Goal: Information Seeking & Learning: Learn about a topic

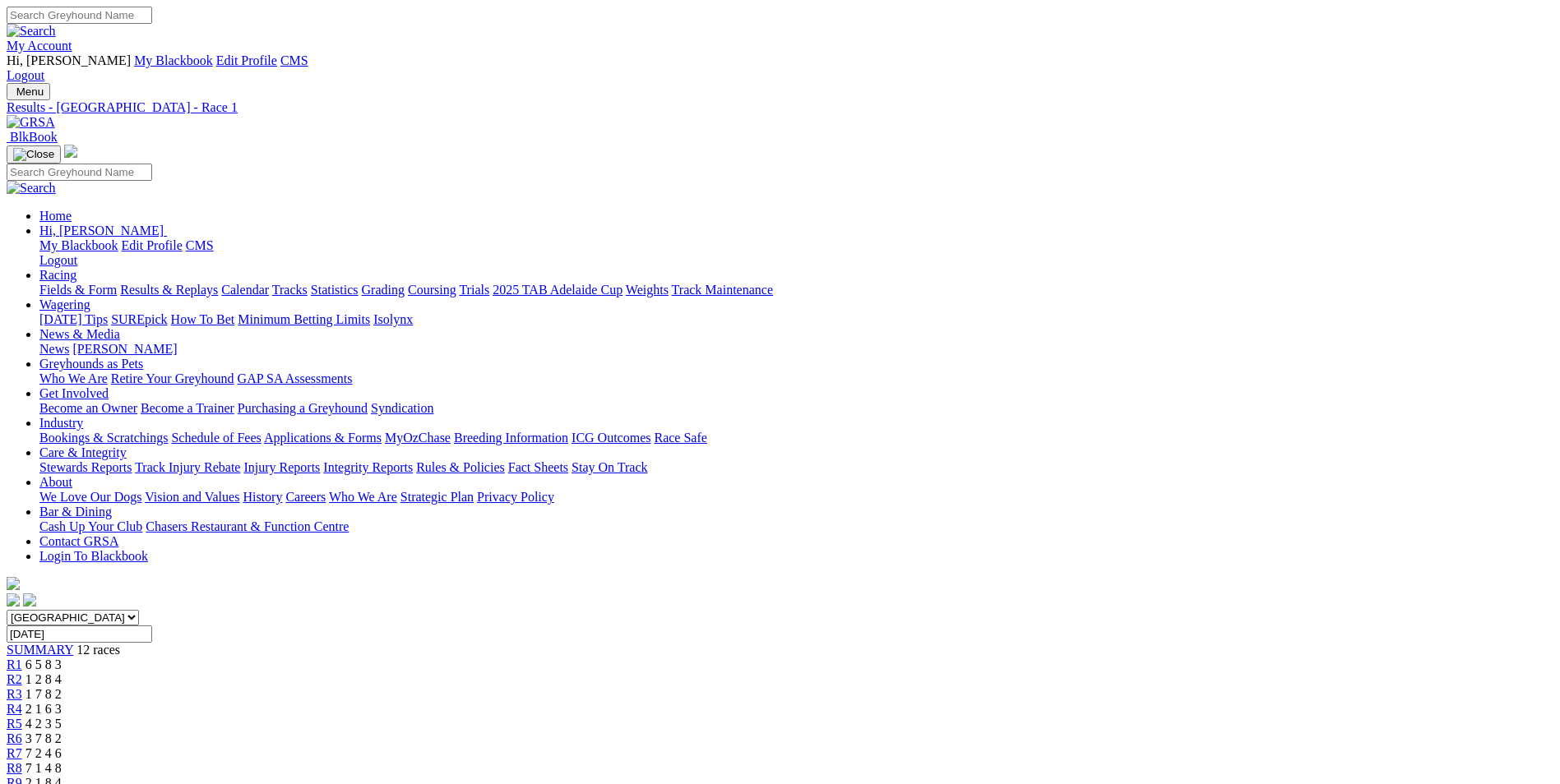
click at [411, 7] on div "My Account Hi, Martyn My Blackbook Edit Profile CMS Logout" at bounding box center [780, 44] width 1546 height 76
click at [72, 38] on link "My Account" at bounding box center [39, 45] width 66 height 14
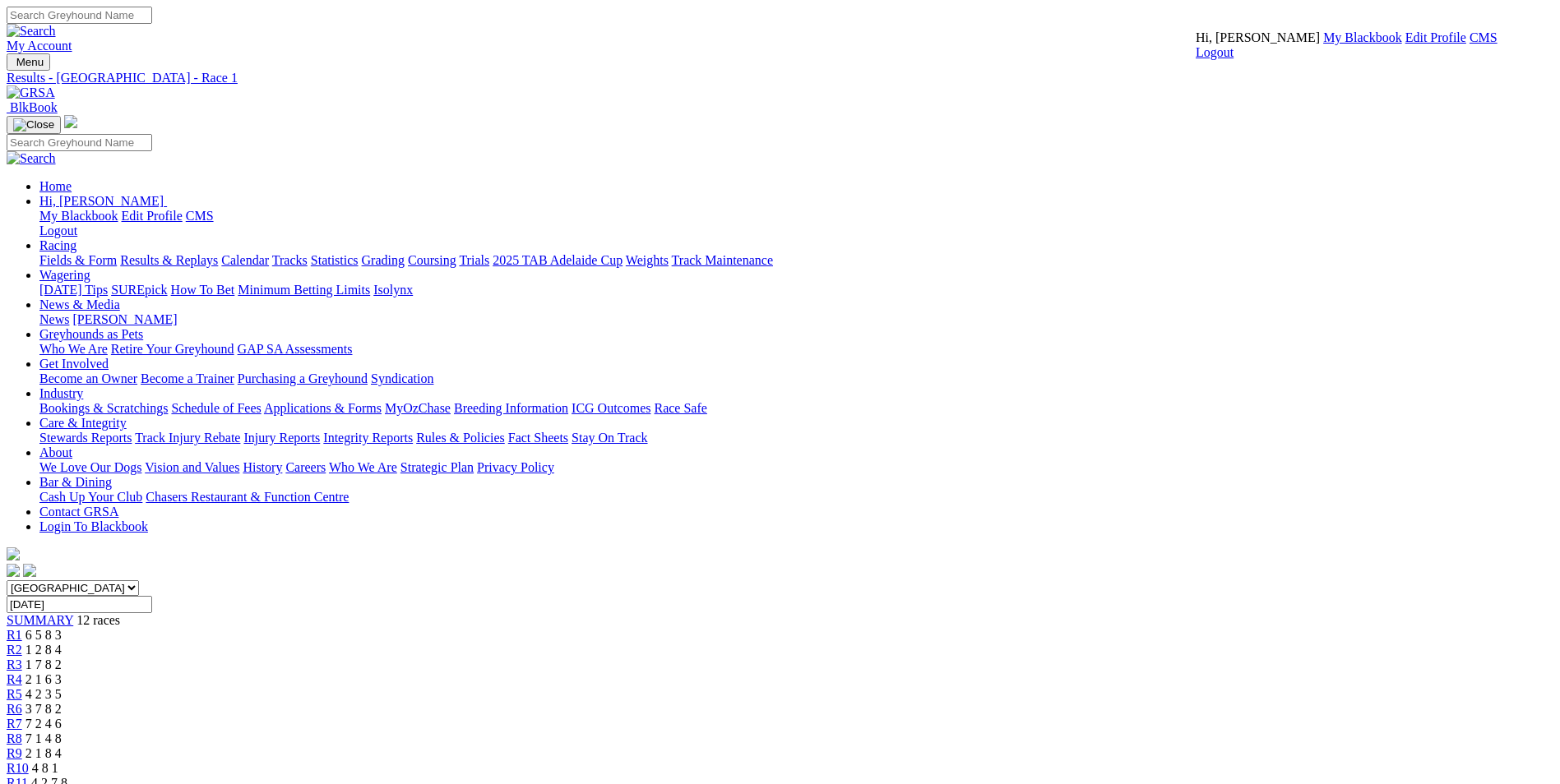
click at [411, 44] on link "CMS" at bounding box center [1483, 37] width 28 height 14
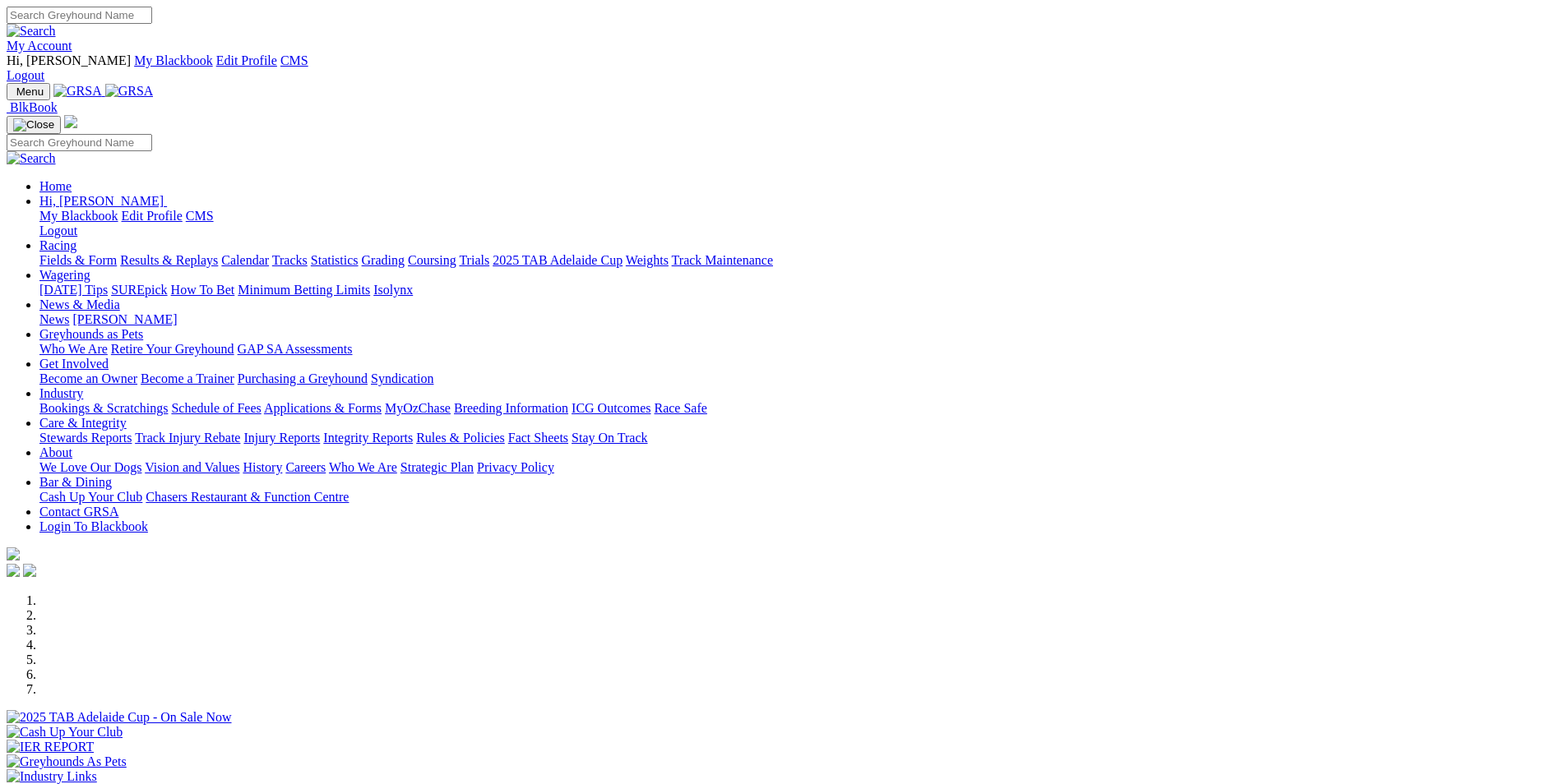
click at [167, 283] on link "SUREpick" at bounding box center [138, 290] width 56 height 14
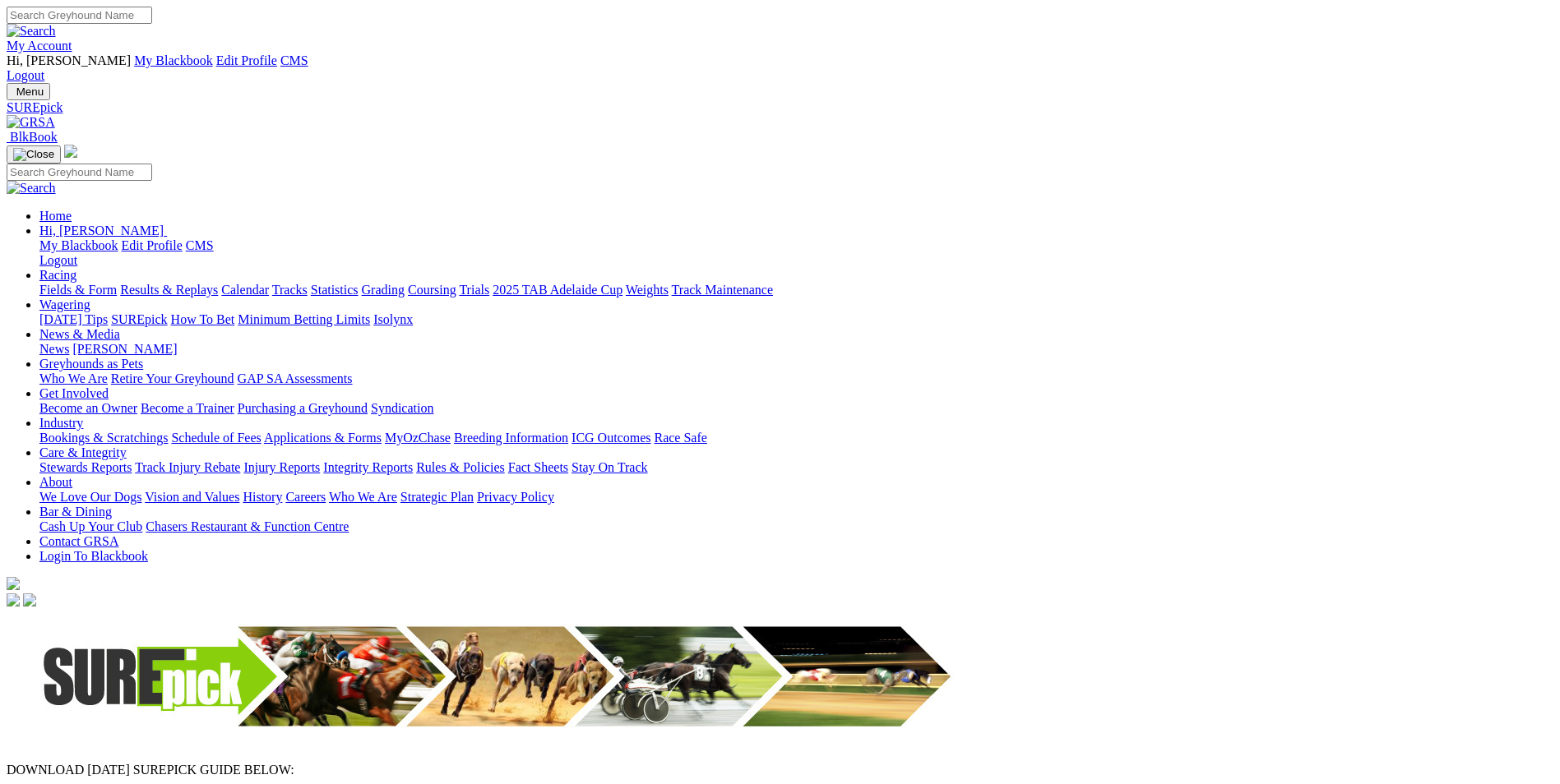
click at [55, 115] on img at bounding box center [31, 122] width 48 height 15
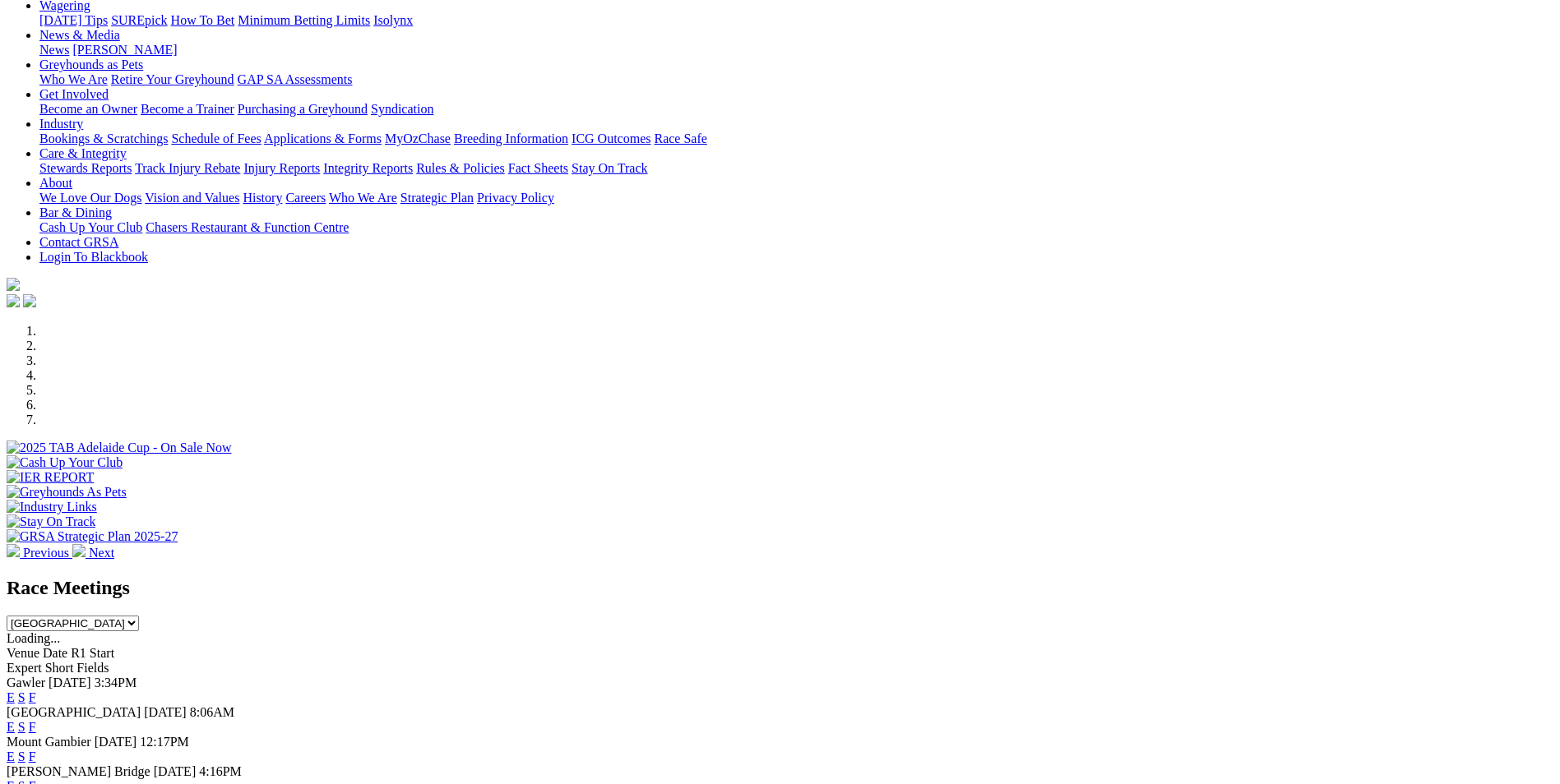
scroll to position [411, 0]
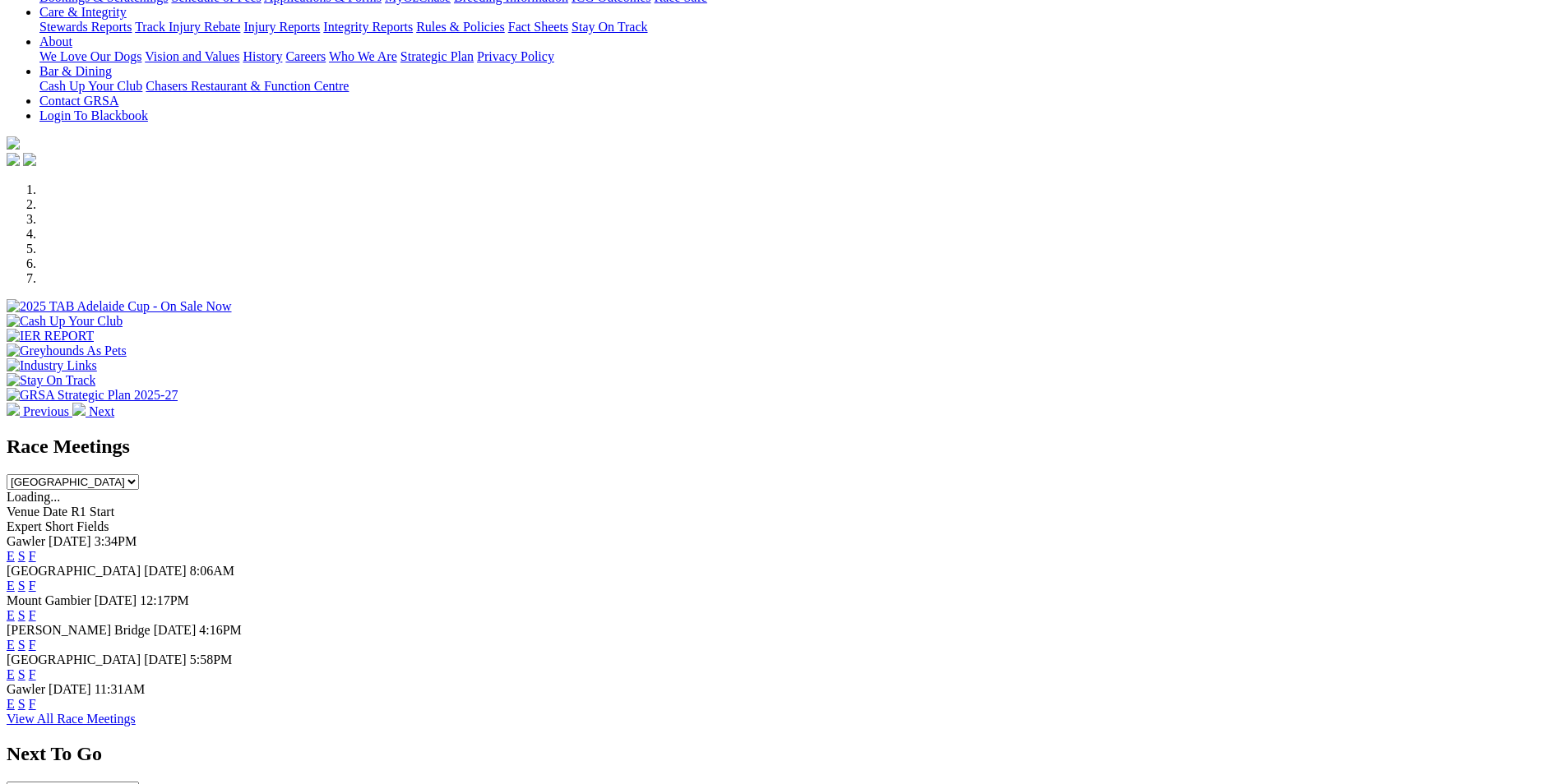
click at [15, 549] on link "E" at bounding box center [11, 556] width 8 height 14
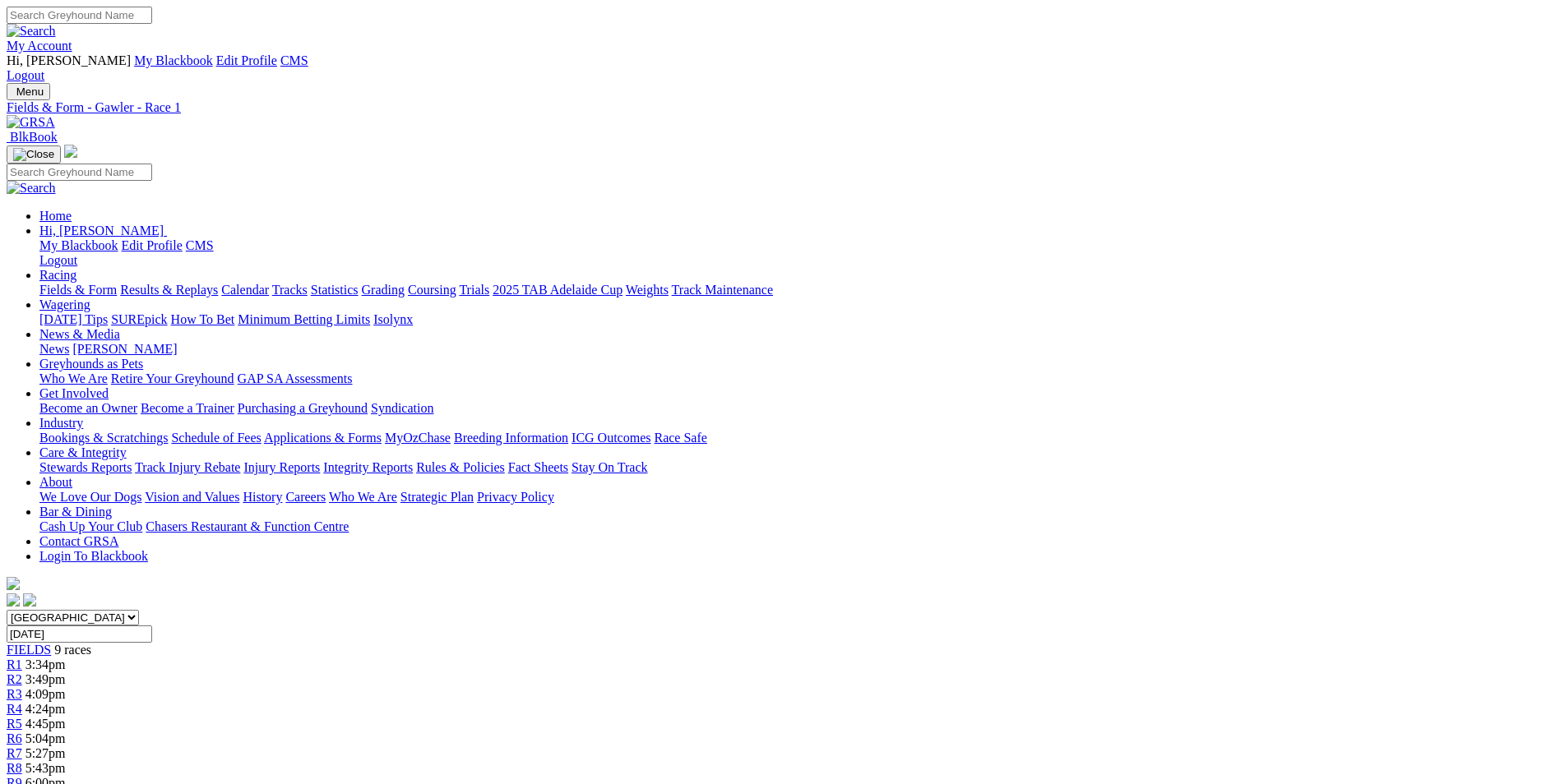
click at [55, 115] on img at bounding box center [31, 122] width 48 height 15
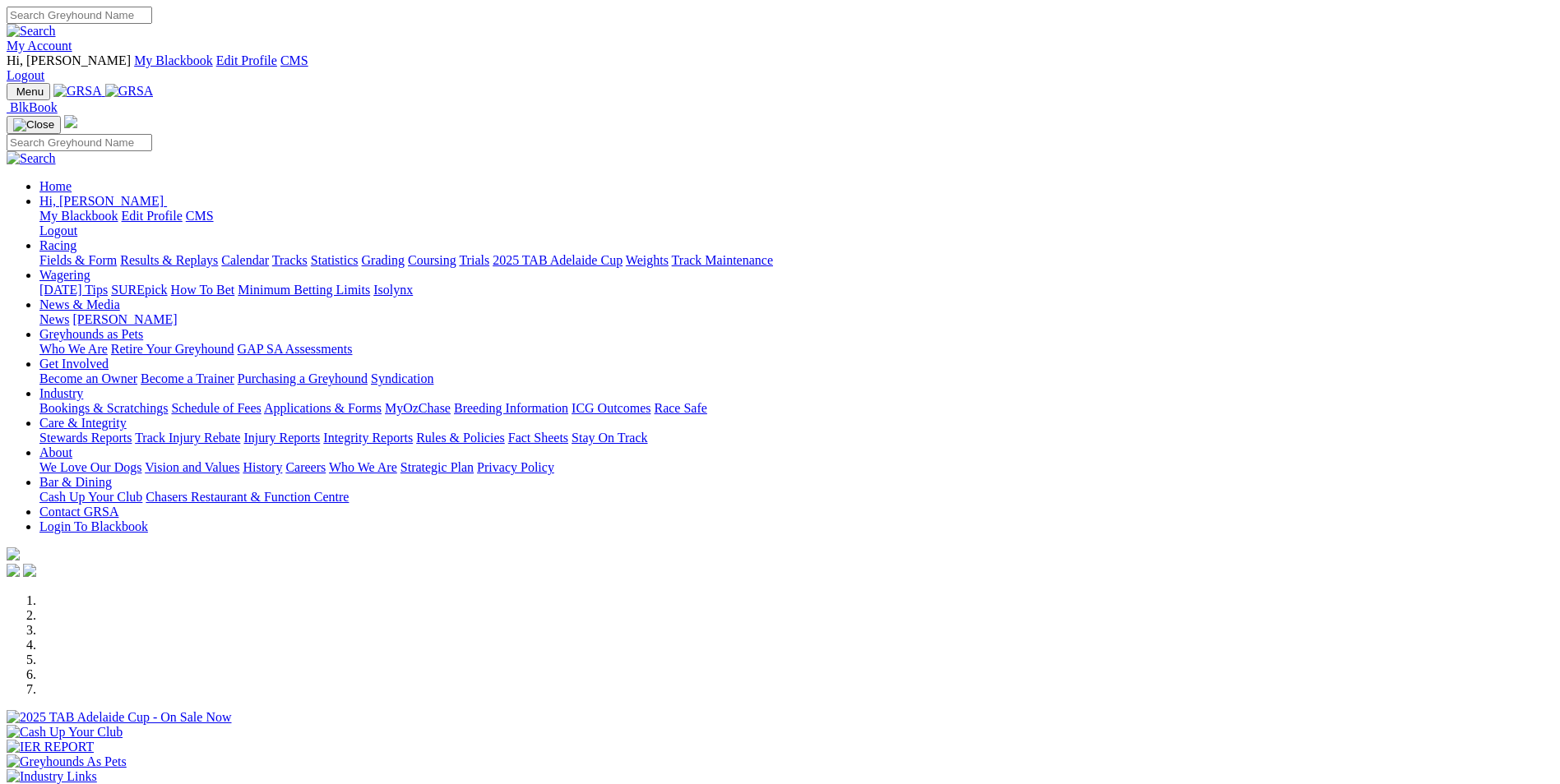
scroll to position [411, 0]
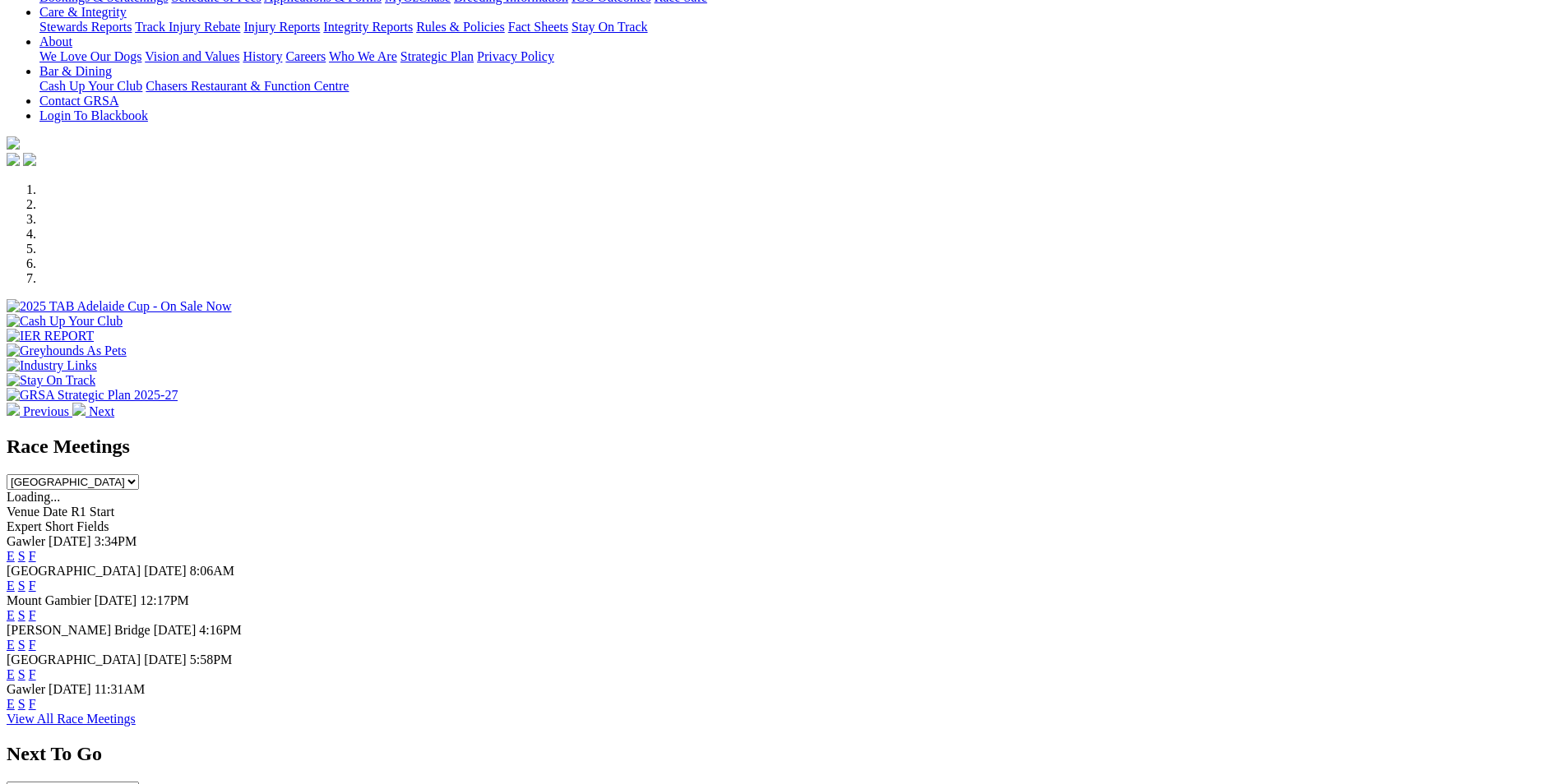
click at [15, 579] on link "E" at bounding box center [11, 586] width 8 height 14
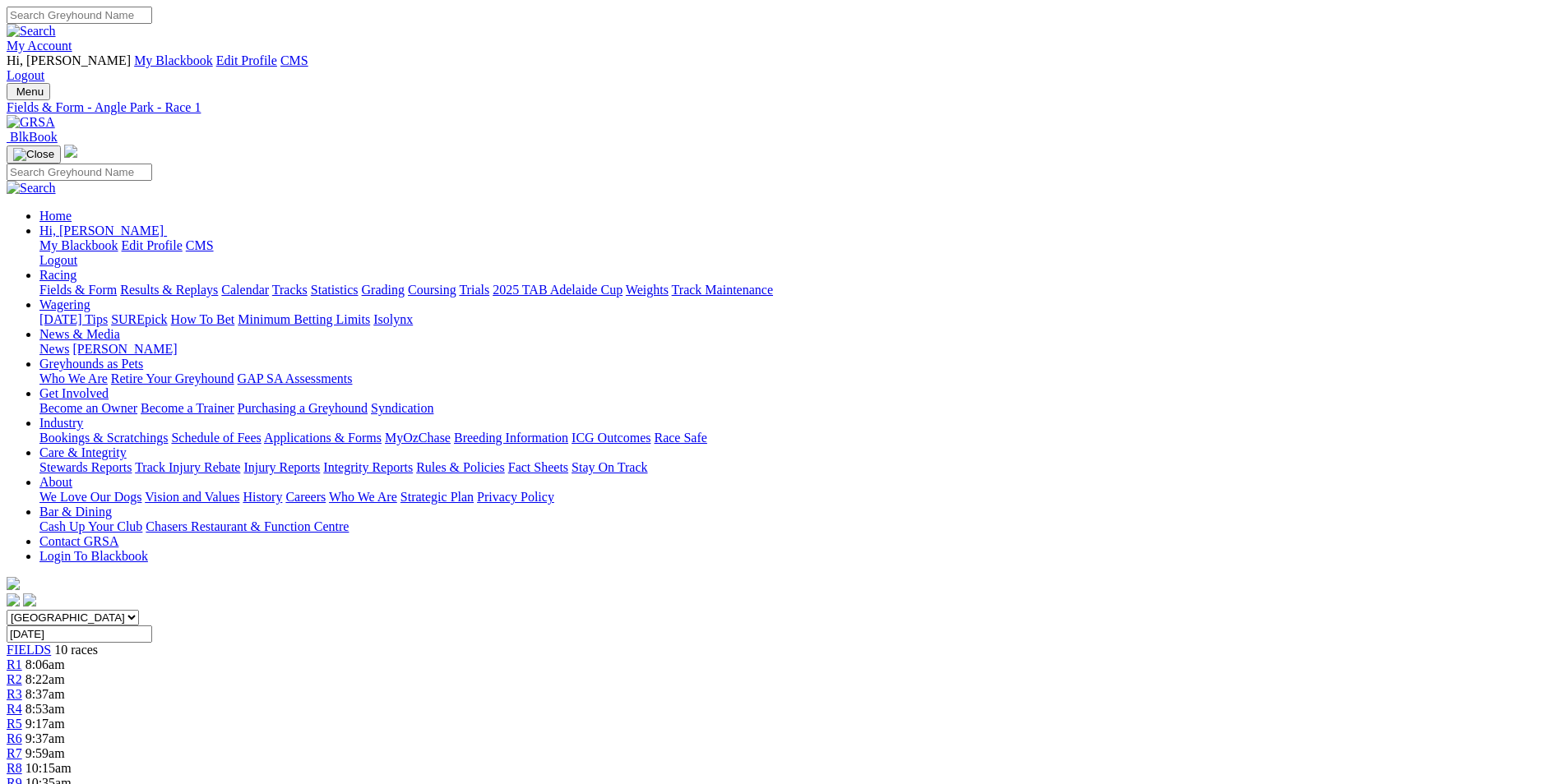
click at [55, 115] on link at bounding box center [31, 122] width 48 height 14
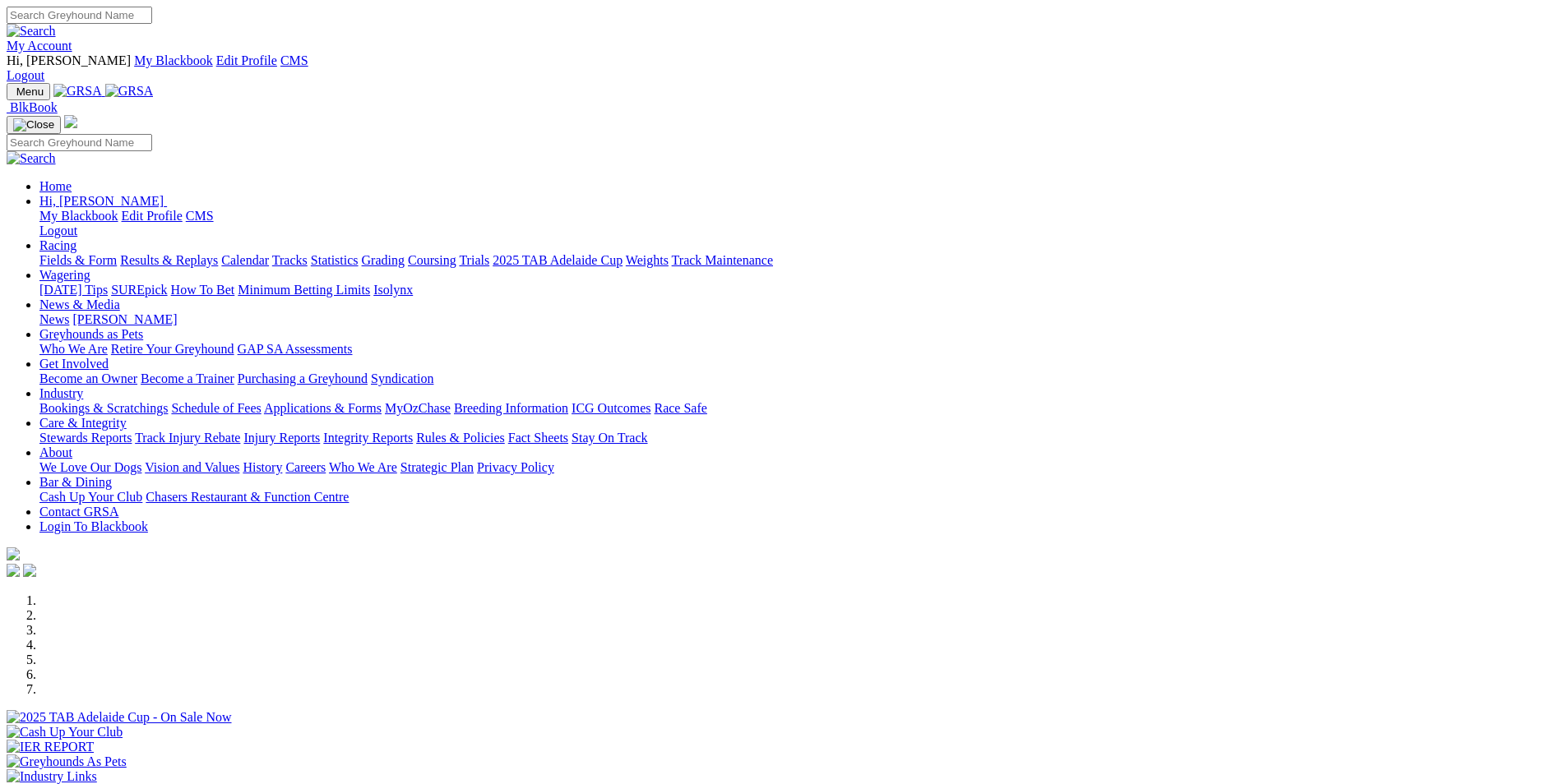
scroll to position [328, 0]
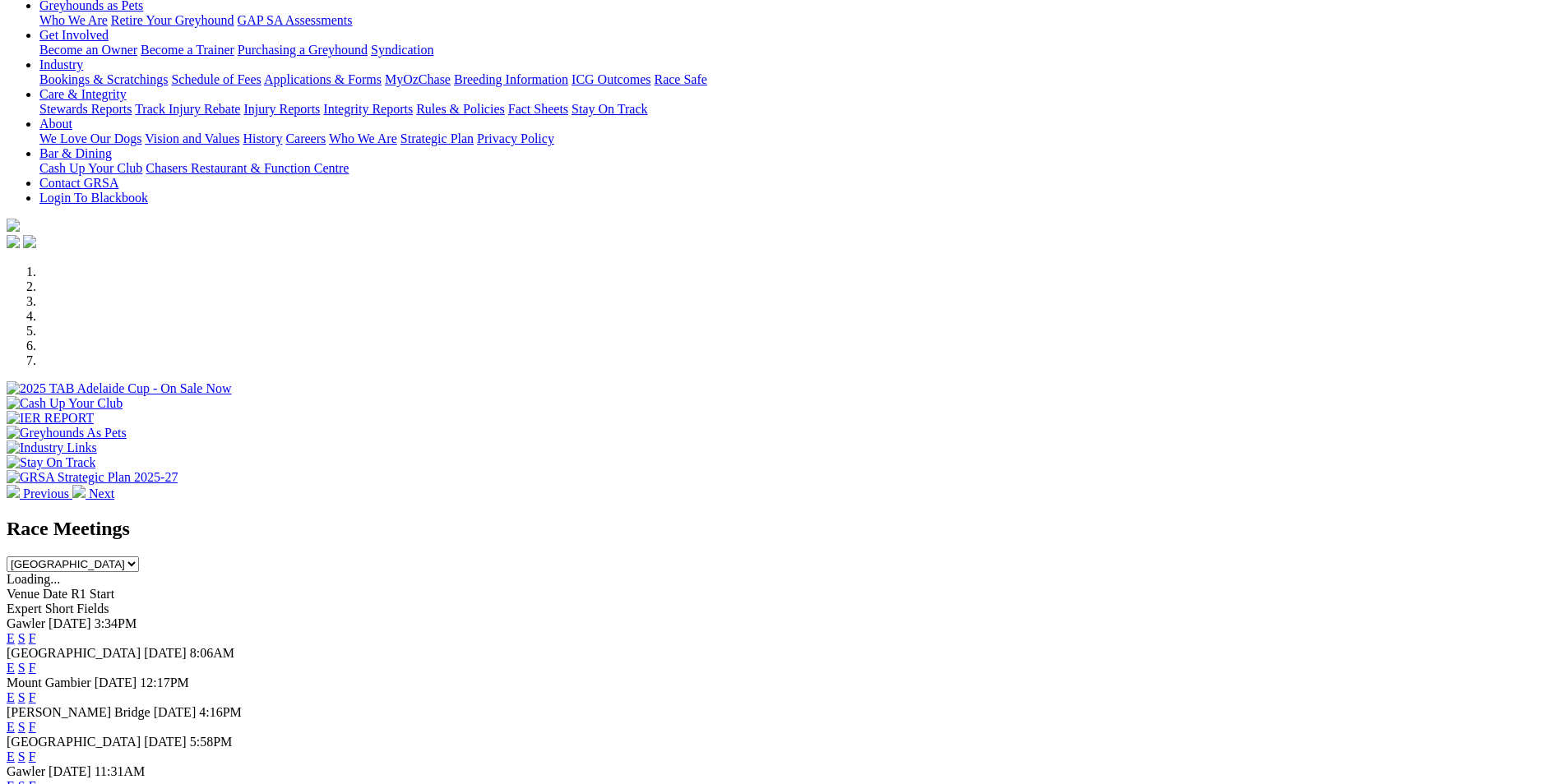
click at [15, 661] on link "E" at bounding box center [11, 668] width 8 height 14
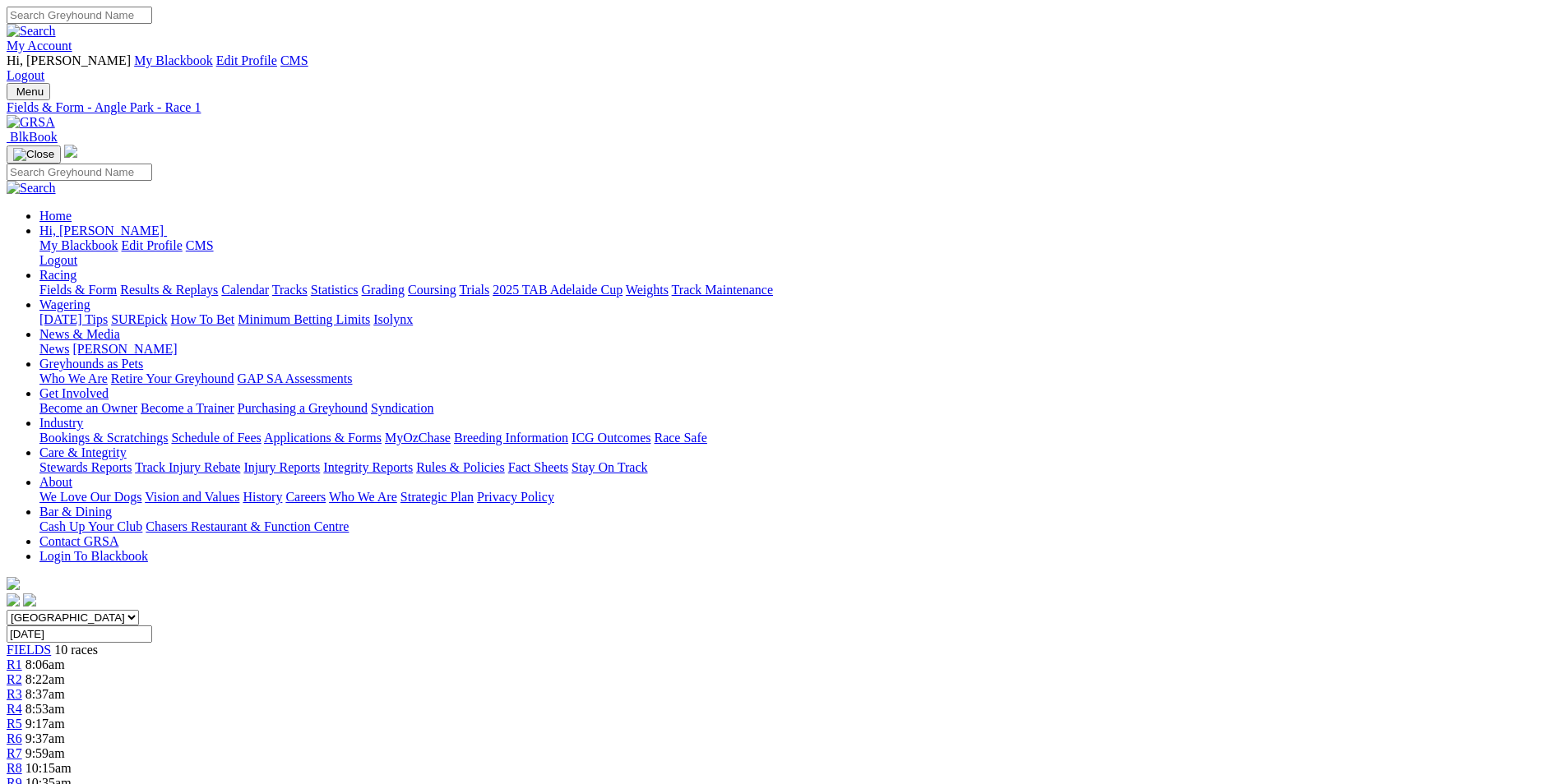
click at [55, 115] on img at bounding box center [31, 122] width 48 height 15
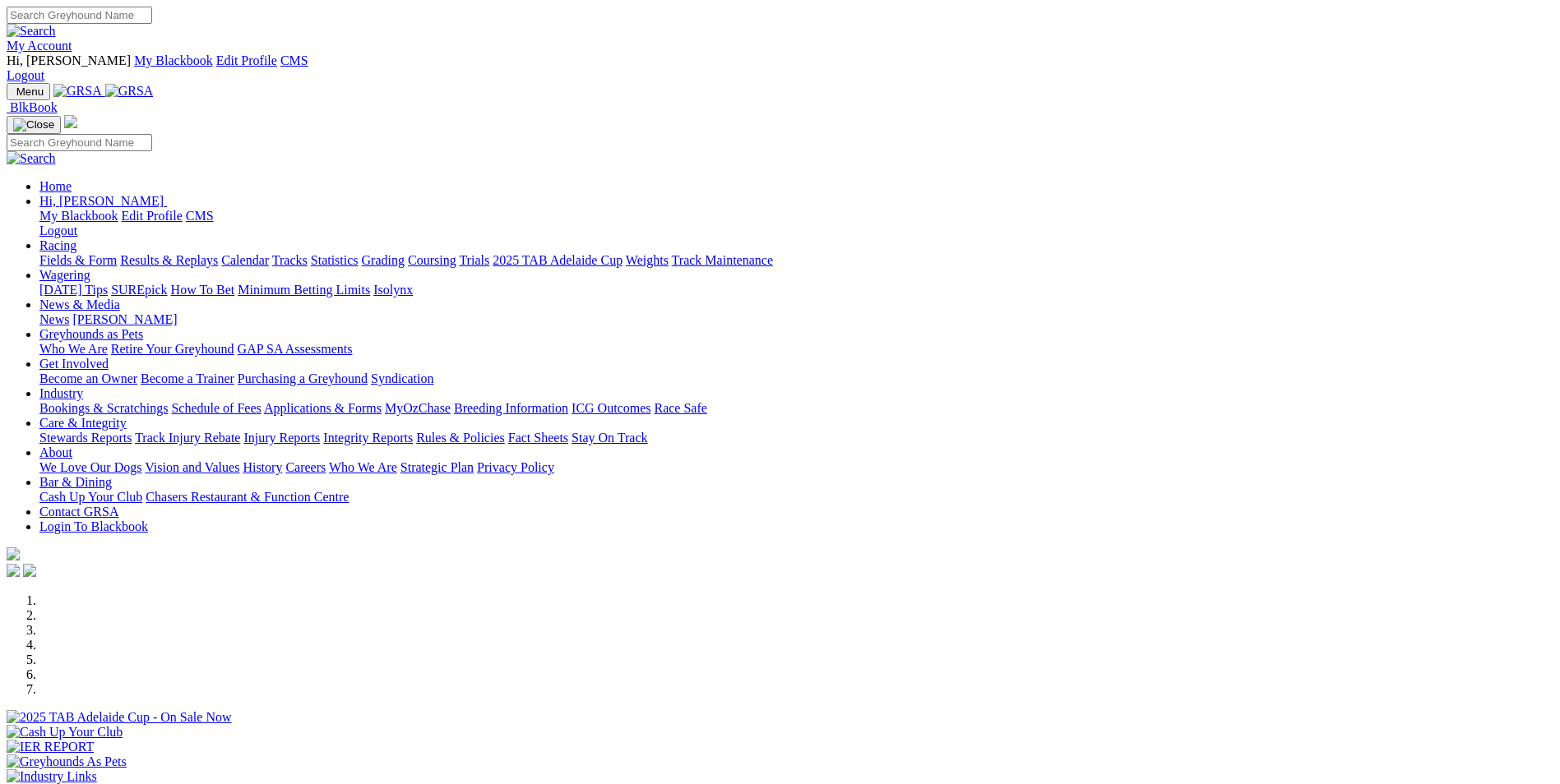
click at [76, 239] on link "Racing" at bounding box center [57, 246] width 37 height 14
click at [154, 84] on img at bounding box center [129, 91] width 48 height 15
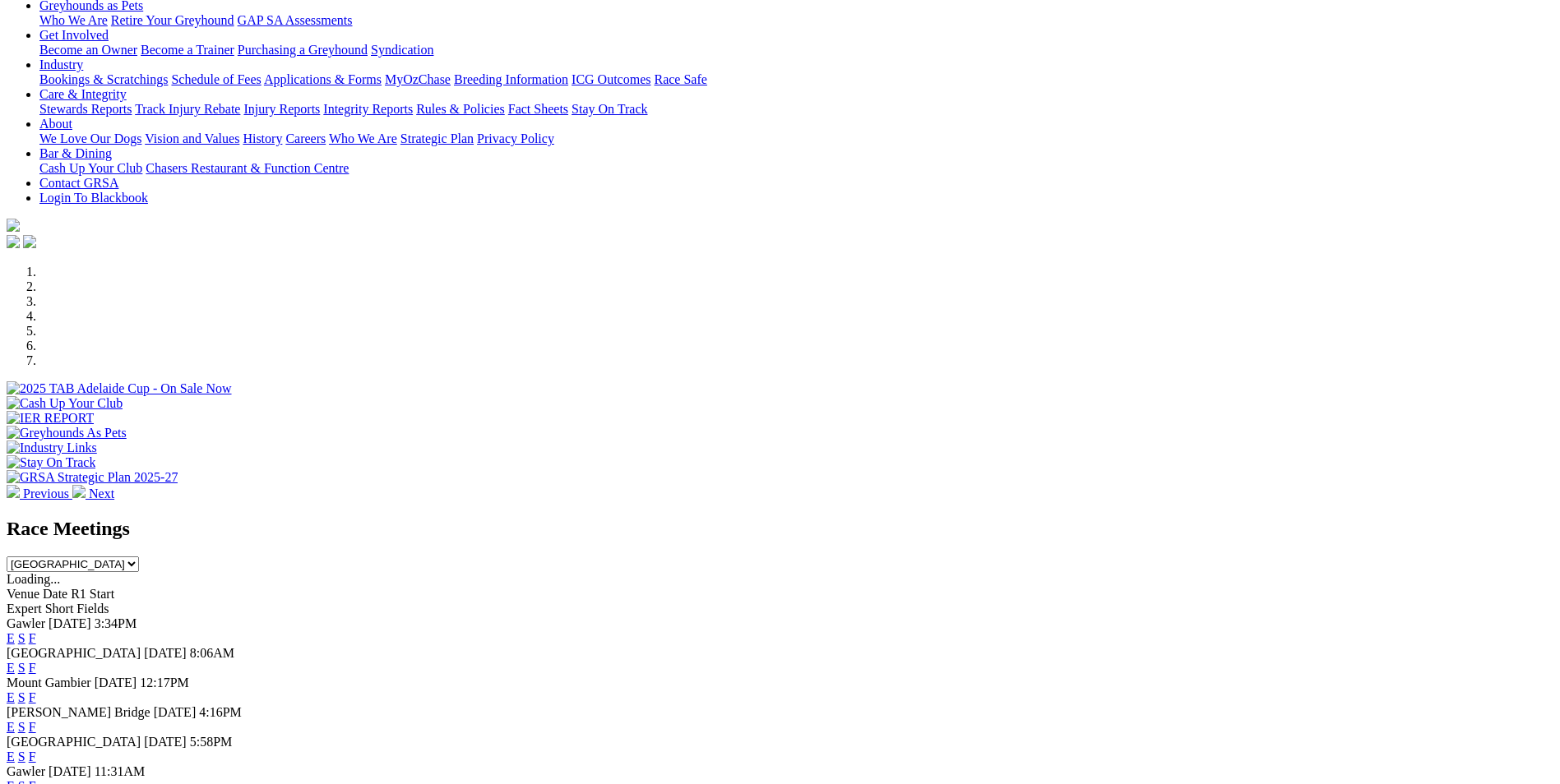
click at [15, 720] on link "E" at bounding box center [11, 727] width 8 height 14
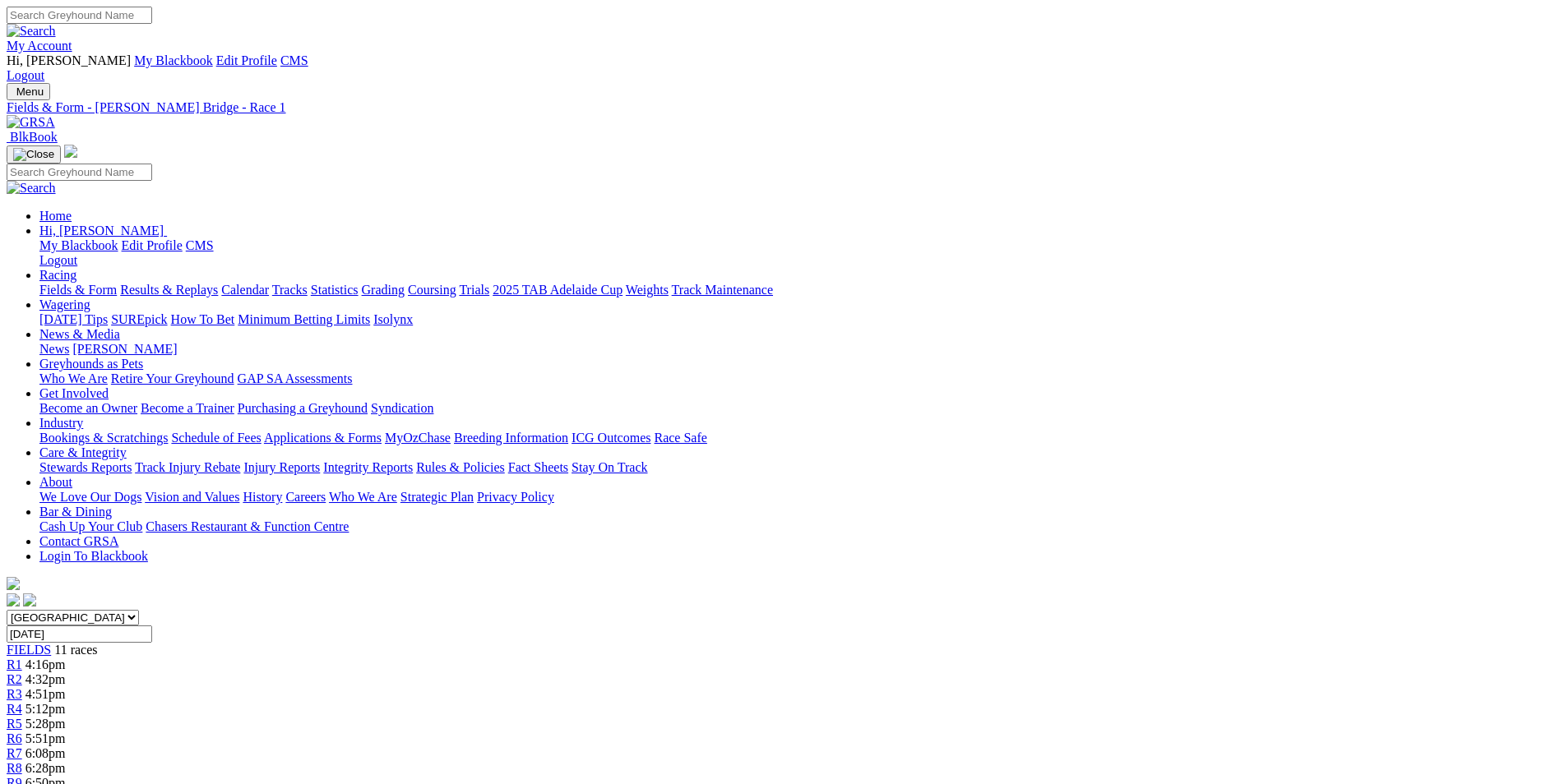
drag, startPoint x: 77, startPoint y: 242, endPoint x: 55, endPoint y: 230, distance: 25.1
